Goal: Transaction & Acquisition: Obtain resource

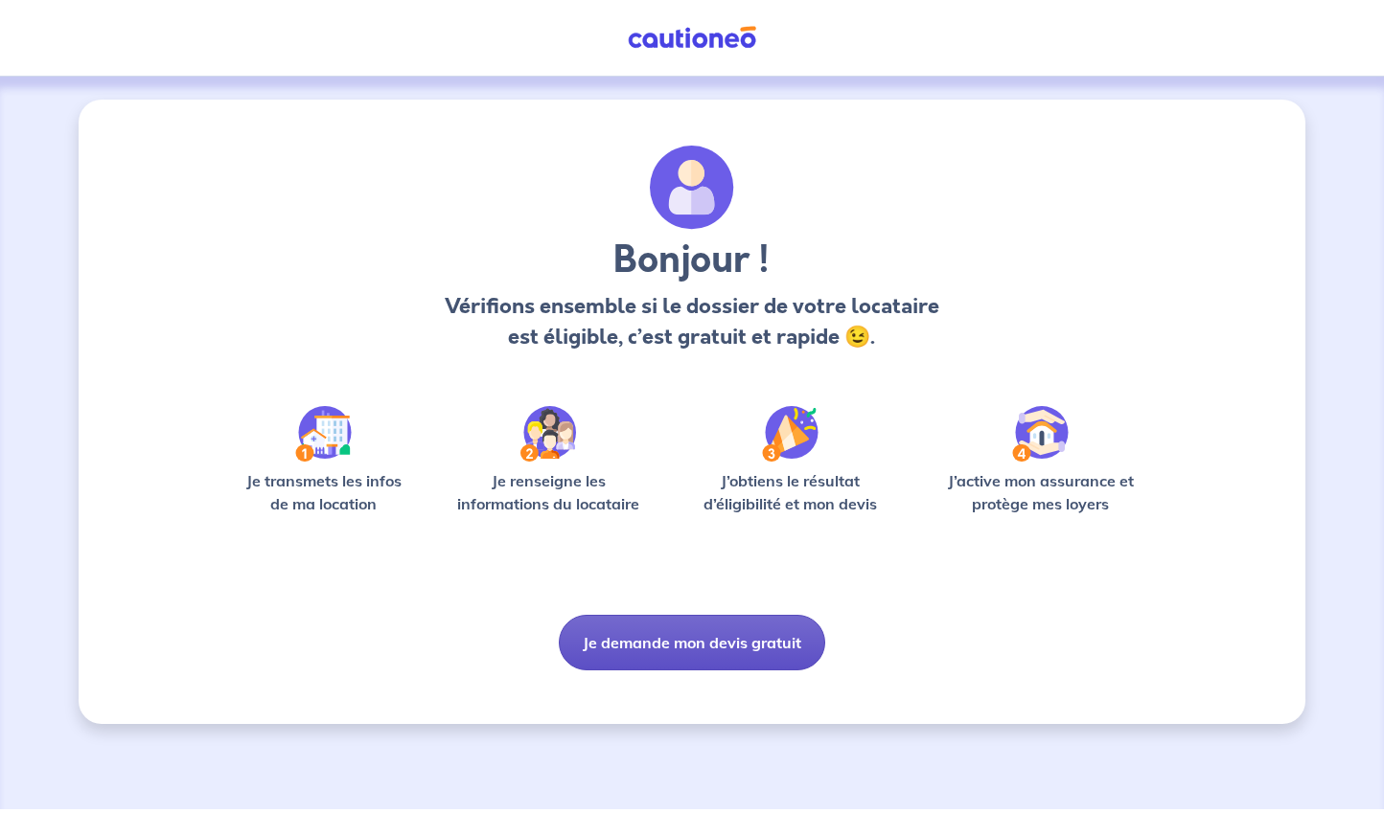
click at [699, 649] on button "Je demande mon devis gratuit" at bounding box center [692, 643] width 266 height 56
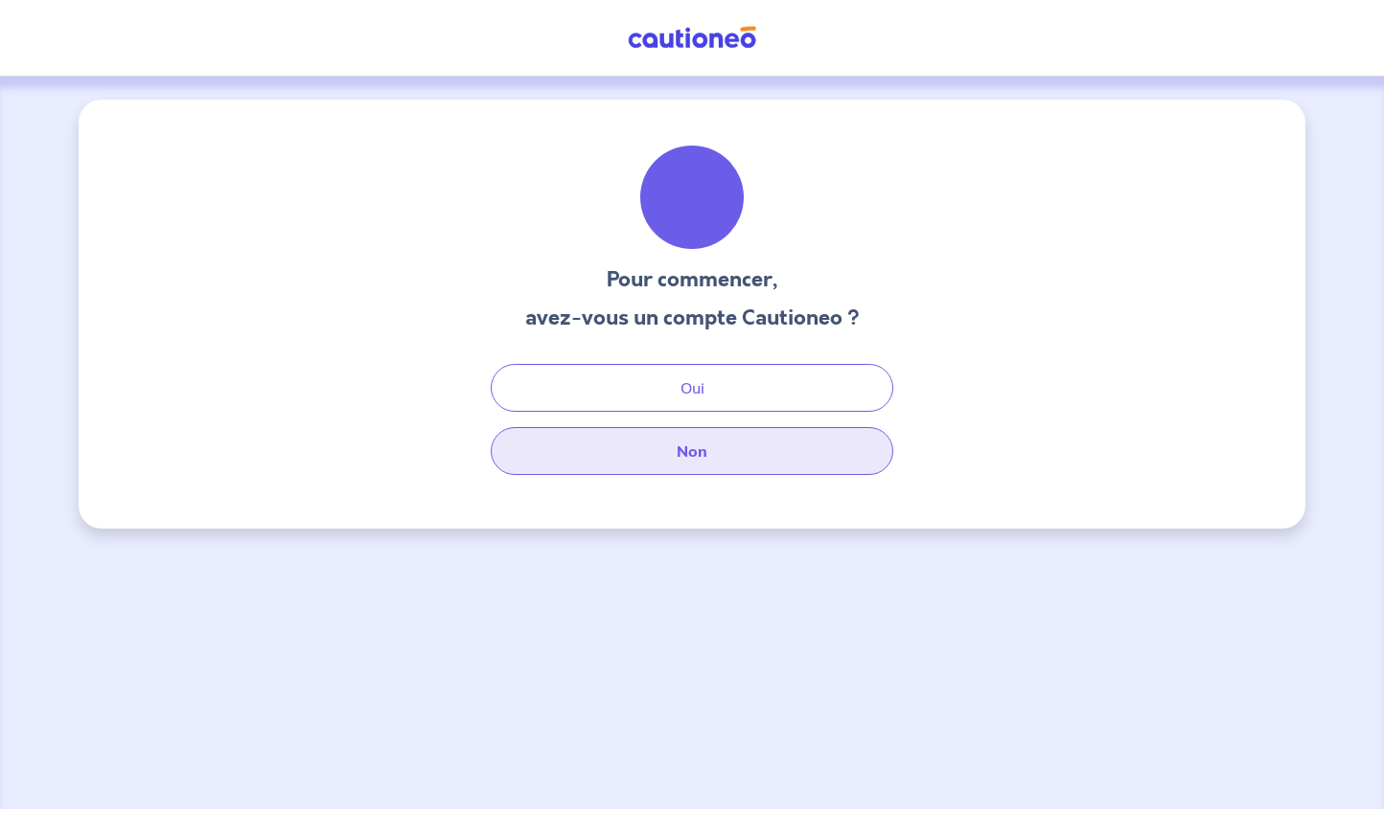
click at [689, 448] on button "Non" at bounding box center [692, 451] width 402 height 48
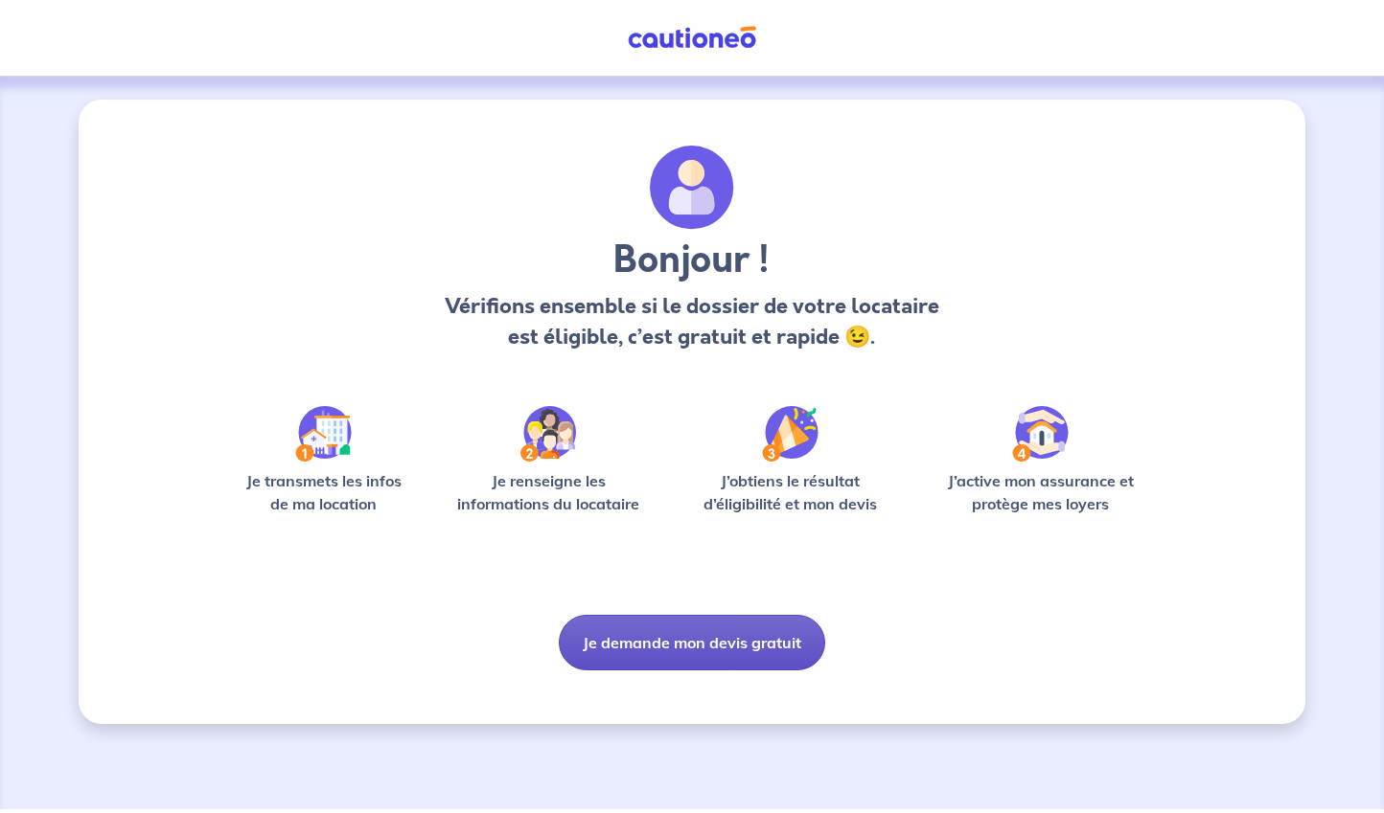
click at [703, 642] on button "Je demande mon devis gratuit" at bounding box center [692, 643] width 266 height 56
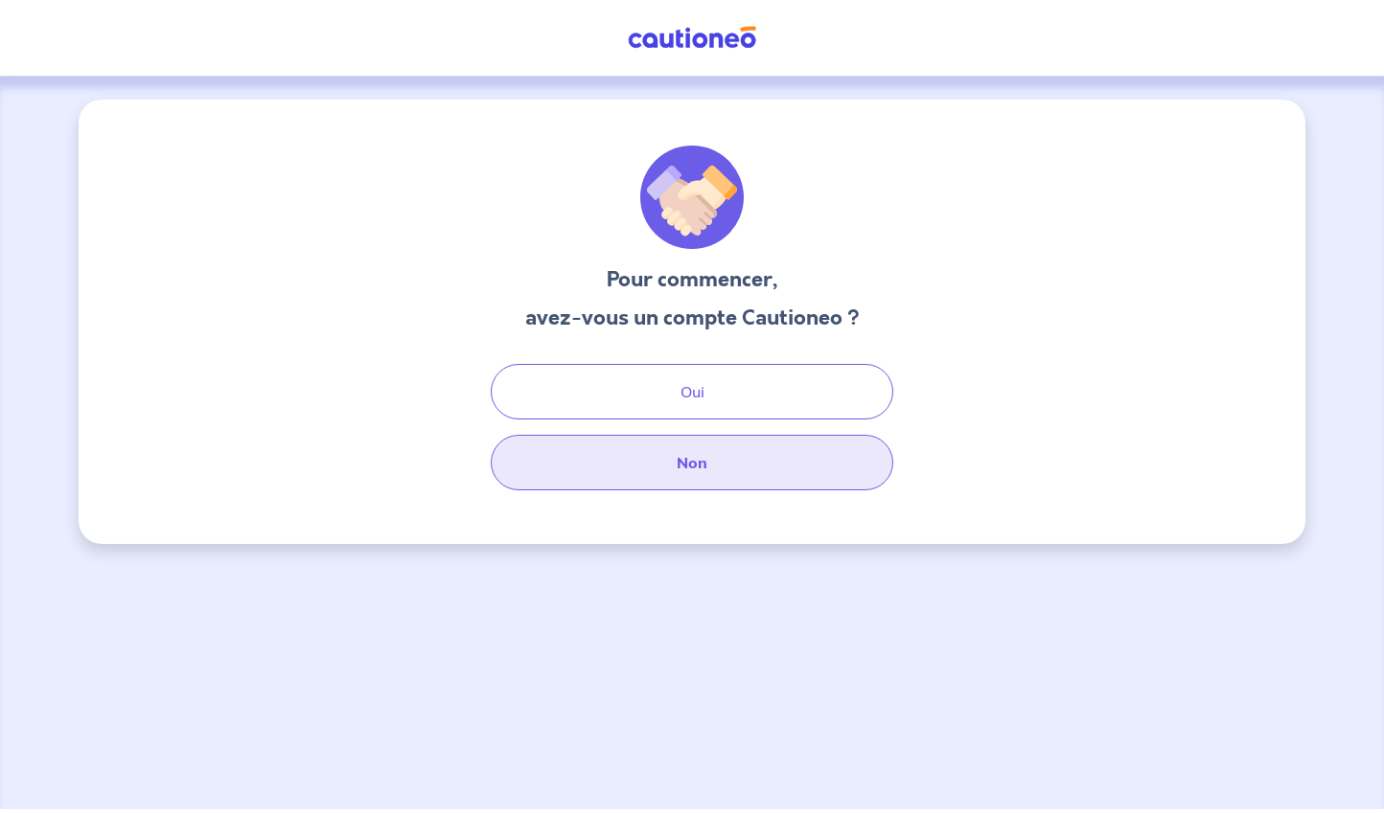
click at [720, 456] on button "Non" at bounding box center [692, 463] width 402 height 56
